Goal: Information Seeking & Learning: Check status

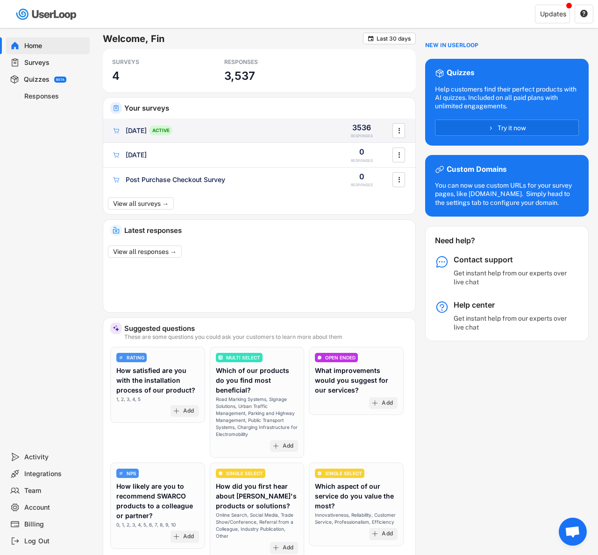
click at [263, 129] on div "[DATE] ACTIVE" at bounding box center [220, 131] width 216 height 10
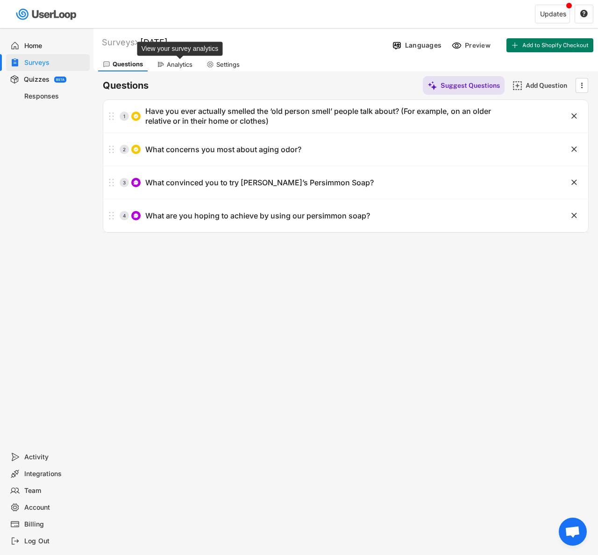
click at [178, 67] on div "Analytics" at bounding box center [180, 65] width 26 height 8
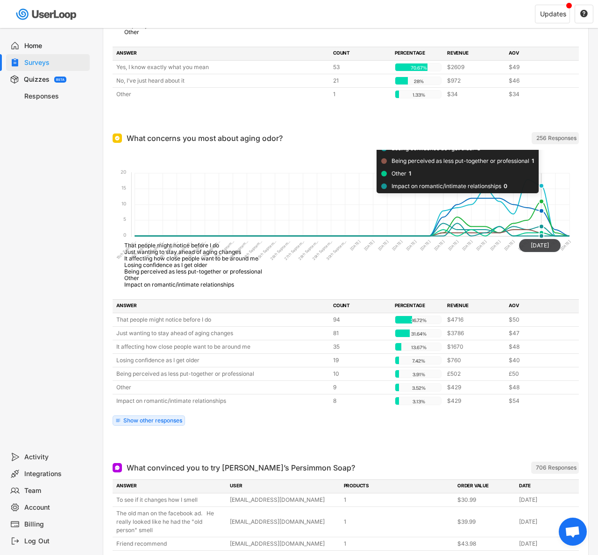
scroll to position [263, 0]
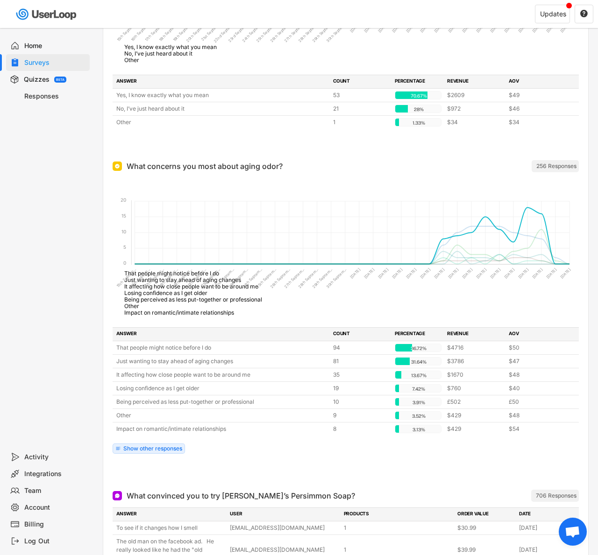
click at [169, 277] on span "That people might notice before I do" at bounding box center [168, 273] width 102 height 7
click at [165, 277] on span "That people might notice before I do" at bounding box center [168, 273] width 102 height 7
click at [127, 252] on foreignobject "That people might notice before I do Just wanting to stay ahead of aging change…" at bounding box center [346, 248] width 466 height 140
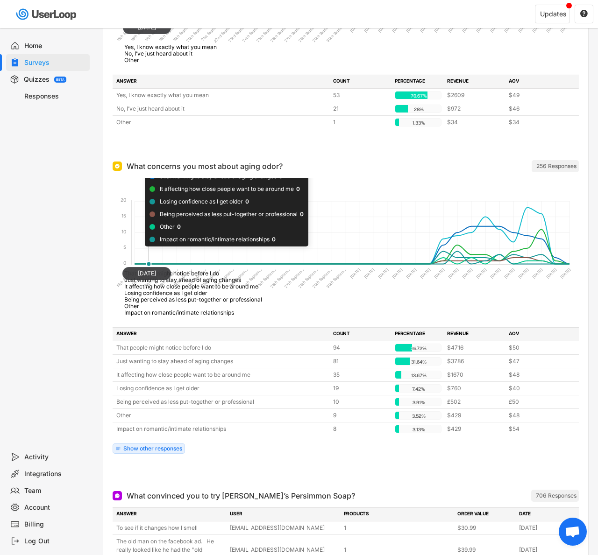
click at [145, 247] on foreignobject "That people might notice before I do Just wanting to stay ahead of aging change…" at bounding box center [346, 248] width 466 height 140
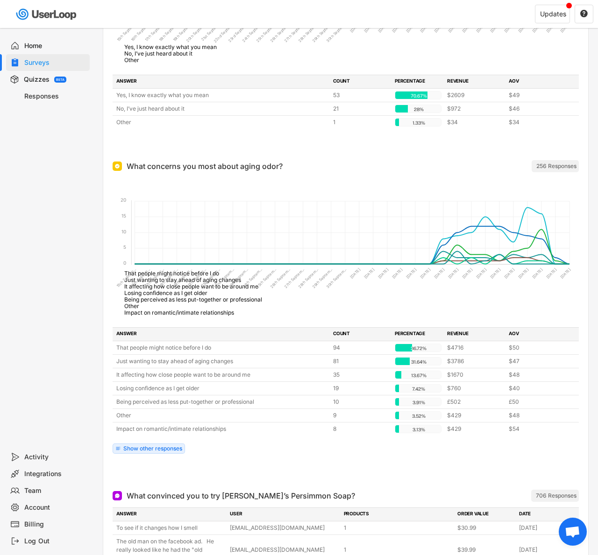
click at [132, 170] on div "What concerns you most about aging odor?" at bounding box center [205, 166] width 156 height 11
click at [125, 167] on div "What concerns you most about aging odor? ARCHIVED" at bounding box center [294, 166] width 363 height 11
click at [121, 165] on div "What concerns you most about aging odor? ARCHIVED" at bounding box center [294, 166] width 363 height 11
